Goal: Task Accomplishment & Management: Use online tool/utility

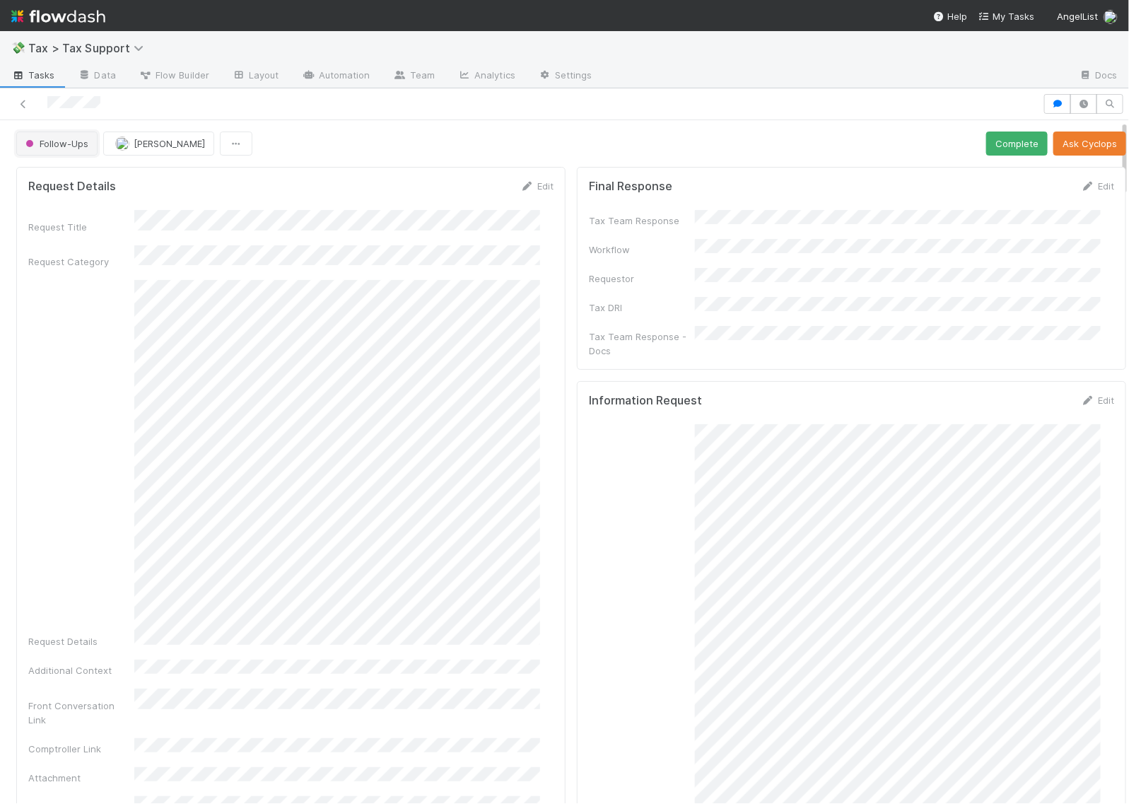
click at [62, 149] on button "Follow-Ups" at bounding box center [56, 144] width 81 height 24
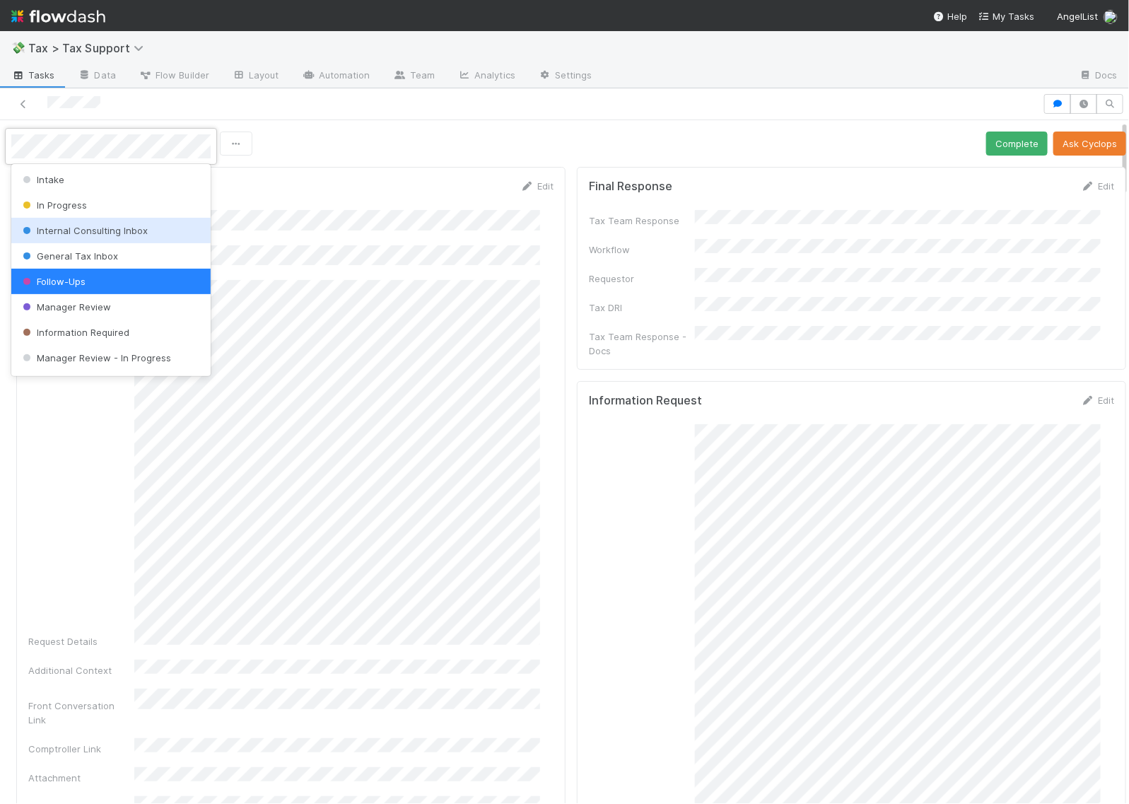
click at [76, 233] on span "Internal Consulting Inbox" at bounding box center [84, 230] width 128 height 11
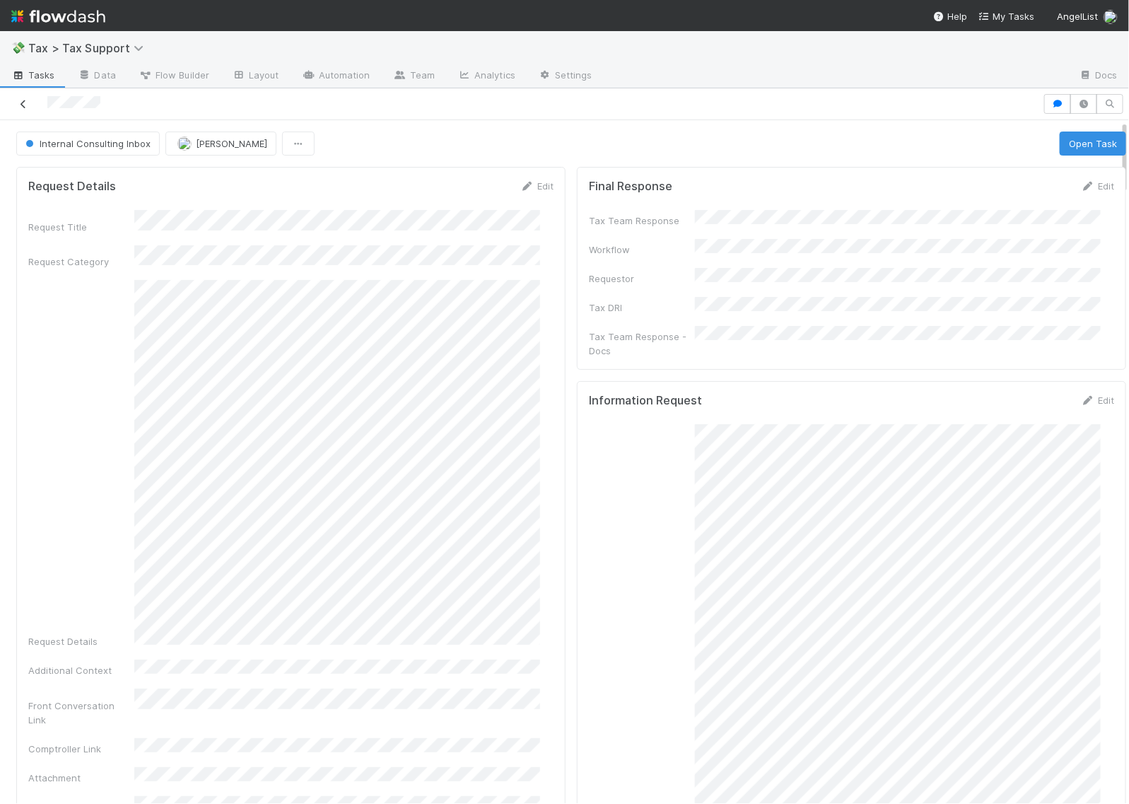
click at [22, 103] on icon at bounding box center [23, 104] width 14 height 9
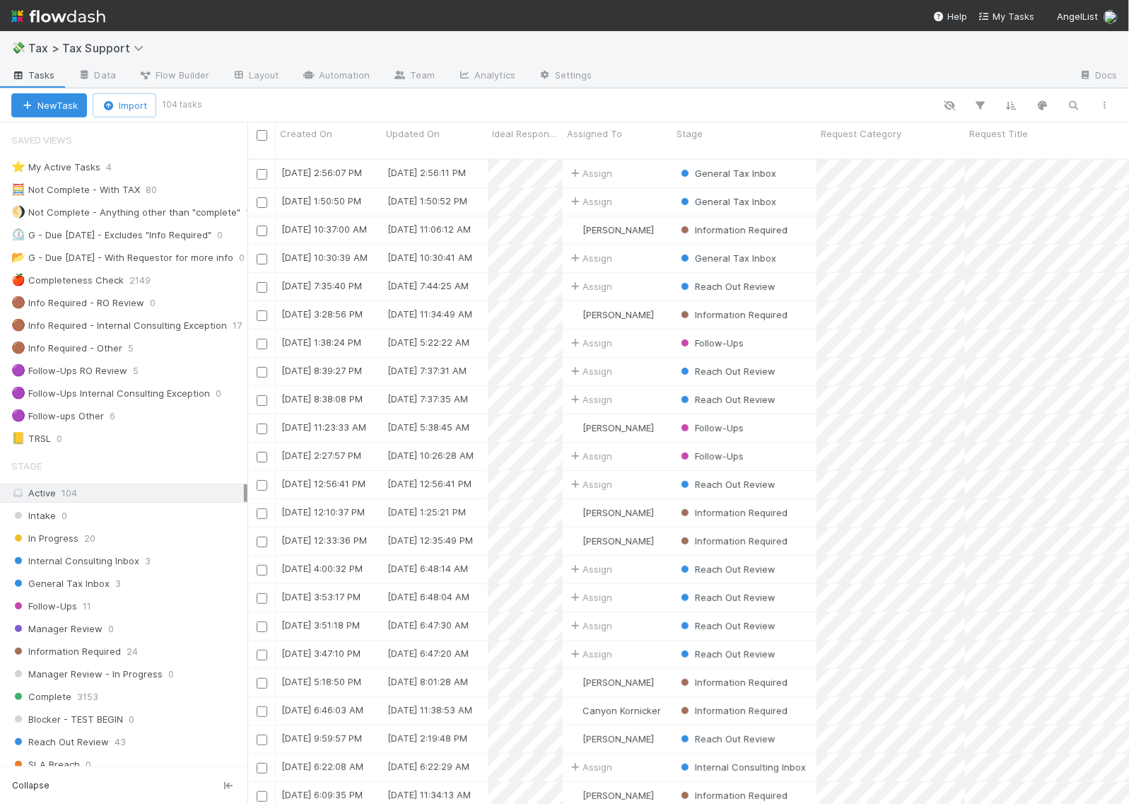
scroll to position [644, 868]
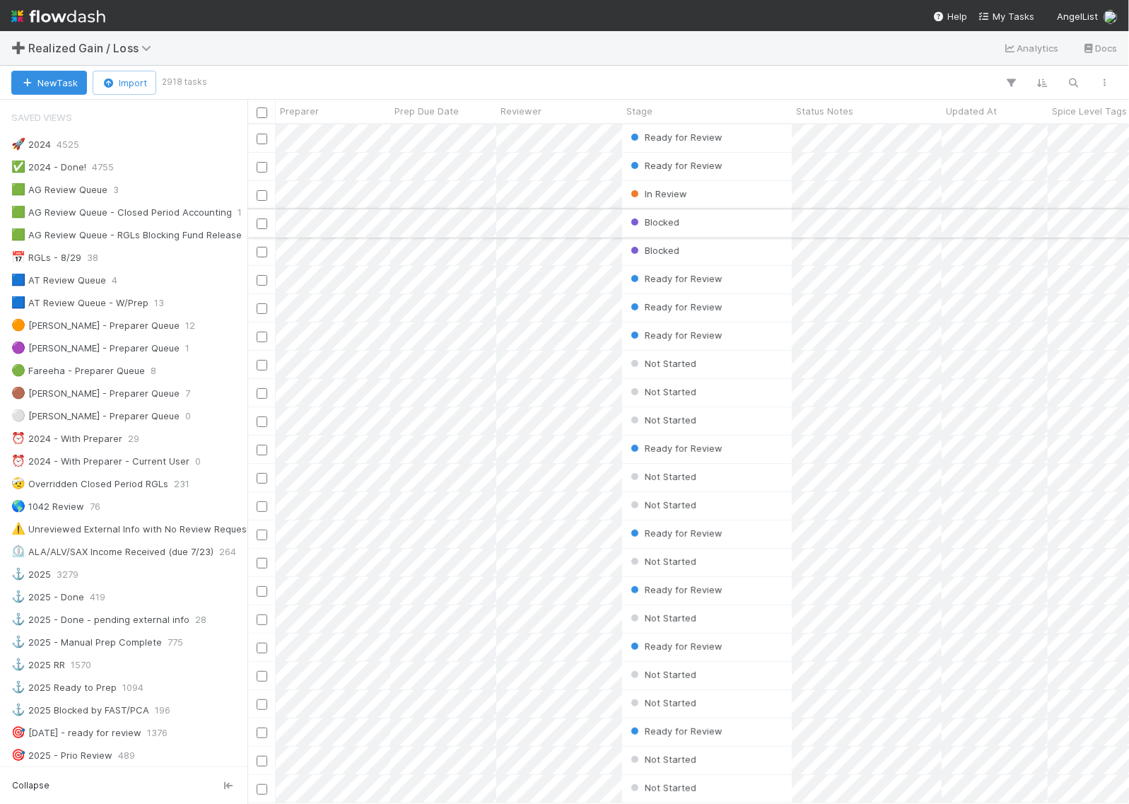
scroll to position [666, 868]
